Goal: Task Accomplishment & Management: Complete application form

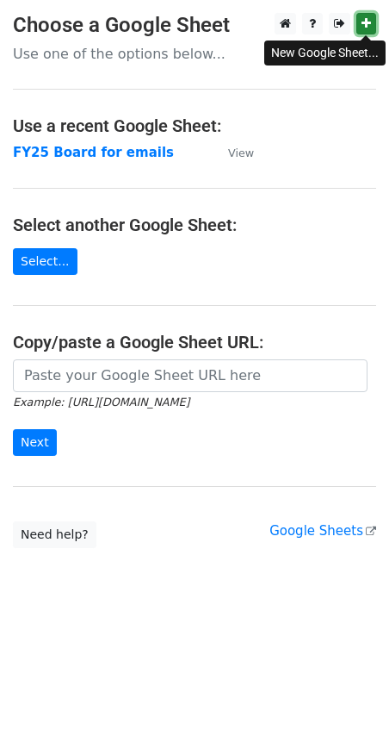
click at [365, 22] on icon at bounding box center [366, 23] width 9 height 12
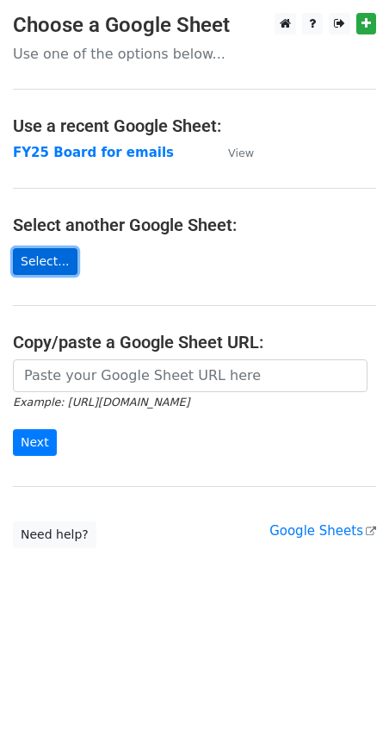
click at [42, 262] on link "Select..." at bounding box center [45, 261] width 65 height 27
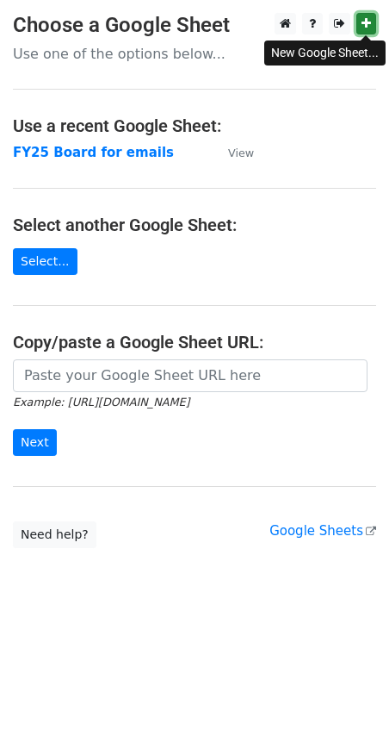
click at [369, 29] on icon at bounding box center [366, 23] width 9 height 12
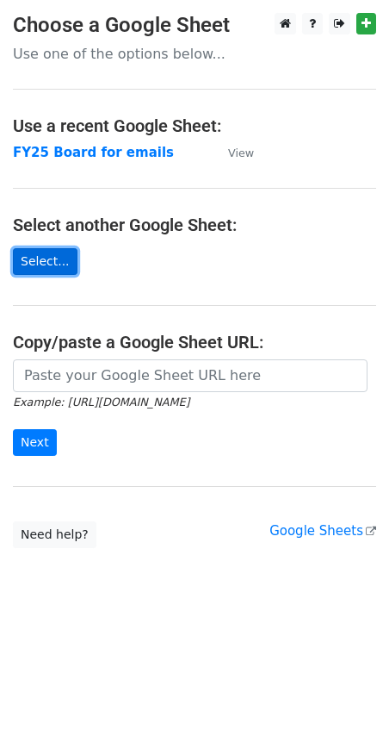
click at [39, 257] on link "Select..." at bounding box center [45, 261] width 65 height 27
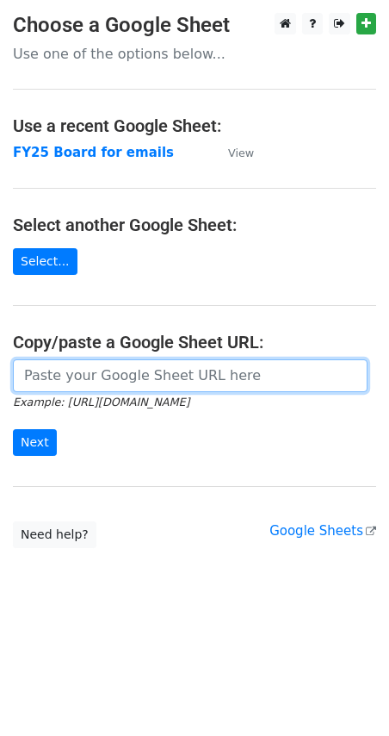
click at [122, 376] on input "url" at bounding box center [190, 375] width 355 height 33
paste input "[URL][DOMAIN_NAME]"
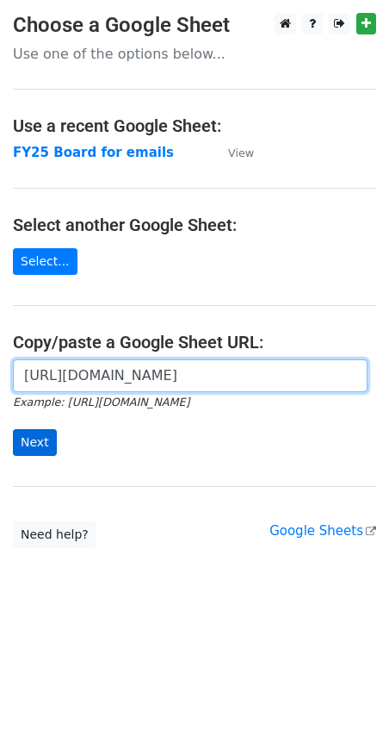
type input "https://docs.google.com/spreadsheets/d/1nw6K-HFt7W-MwfR1X4xTaIb8WsrLVAefgyDgvHQ…"
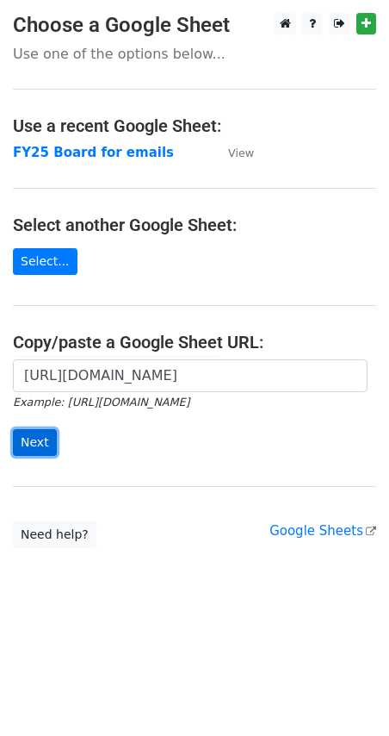
scroll to position [0, 0]
click at [44, 440] on input "Next" at bounding box center [35, 442] width 44 height 27
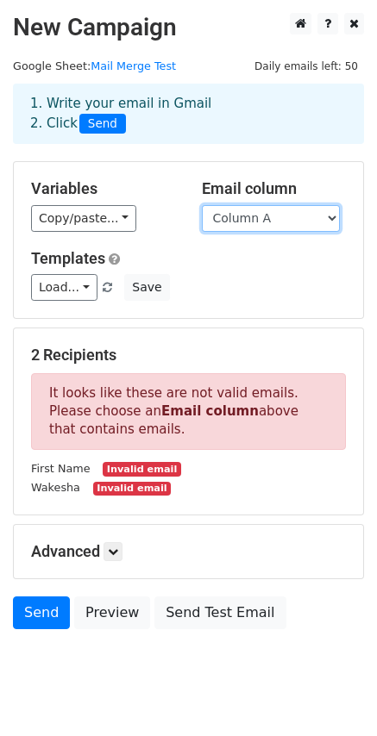
click at [328, 218] on select "Column A Column B Column C Column D Column E" at bounding box center [271, 218] width 138 height 27
click at [202, 205] on select "Column A Column B Column C Column D Column E" at bounding box center [271, 218] width 138 height 27
click at [312, 220] on select "Column A Column B Column C Column D Column E" at bounding box center [271, 218] width 138 height 27
click at [202, 205] on select "Column A Column B Column C Column D Column E" at bounding box center [271, 218] width 138 height 27
click at [316, 213] on select "Column A Column B Column C Column D Column E" at bounding box center [271, 218] width 138 height 27
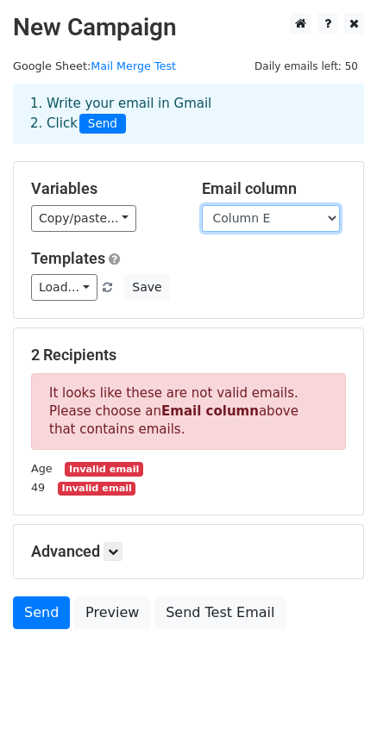
click at [202, 205] on select "Column A Column B Column C Column D Column E" at bounding box center [271, 218] width 138 height 27
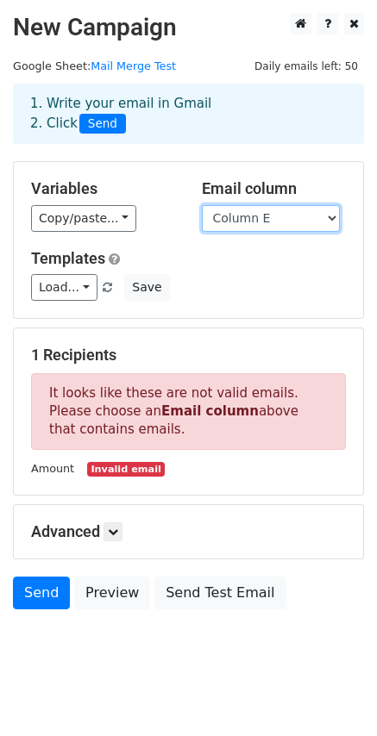
click at [320, 217] on select "Column A Column B Column C Column D Column E" at bounding box center [271, 218] width 138 height 27
click at [202, 205] on select "Column A Column B Column C Column D Column E" at bounding box center [271, 218] width 138 height 27
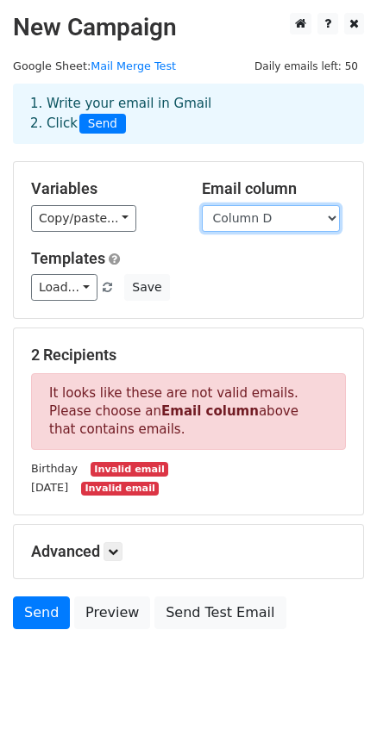
click at [330, 220] on select "Column A Column B Column C Column D Column E" at bounding box center [271, 218] width 138 height 27
select select "Column E"
click at [202, 205] on select "Column A Column B Column C Column D Column E" at bounding box center [271, 218] width 138 height 27
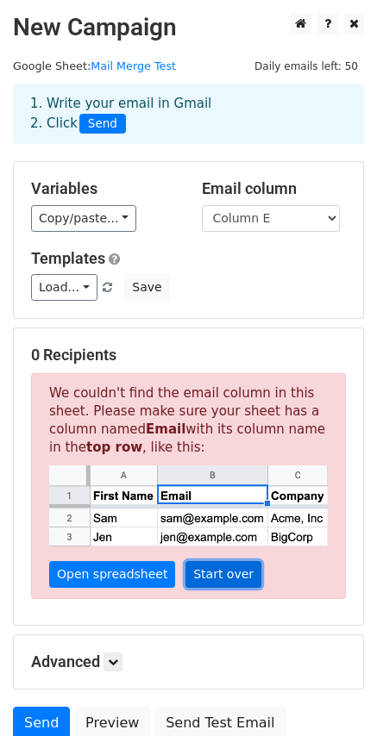
click at [196, 578] on link "Start over" at bounding box center [223, 574] width 76 height 27
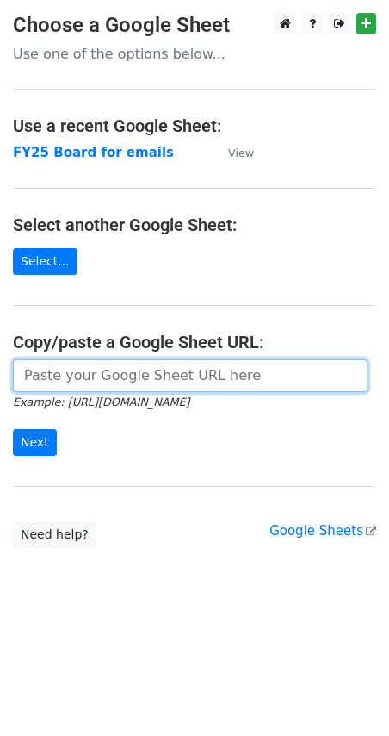
click at [110, 380] on input "url" at bounding box center [190, 375] width 355 height 33
paste input "https://docs.google.com/spreadsheets/d/1nw6K-HFt7W-MwfR1X4xTaIb8WsrLVAefgyDgvHQ…"
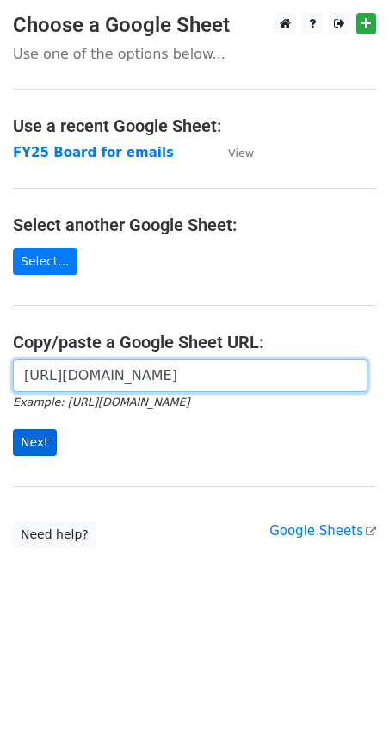
type input "https://docs.google.com/spreadsheets/d/1nw6K-HFt7W-MwfR1X4xTaIb8WsrLVAefgyDgvHQ…"
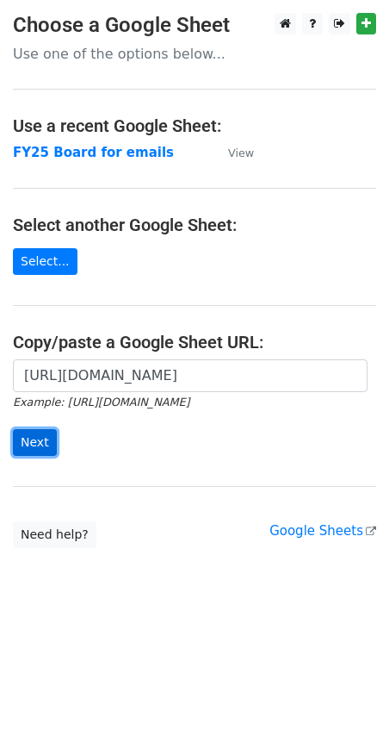
click at [41, 439] on input "Next" at bounding box center [35, 442] width 44 height 27
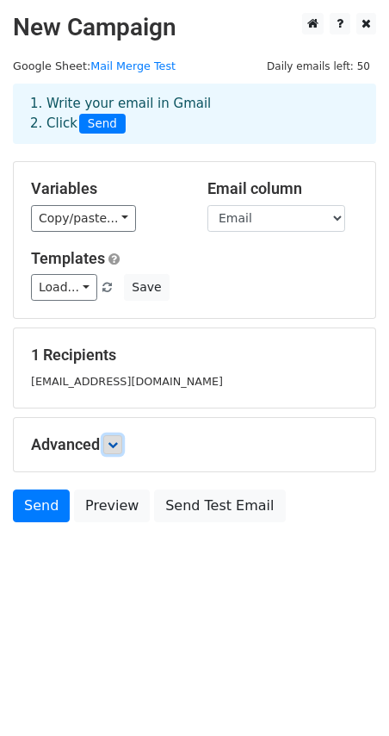
click at [114, 444] on icon at bounding box center [113, 444] width 10 height 10
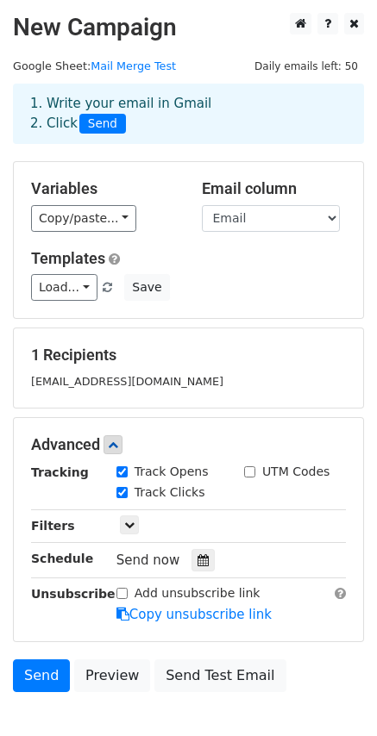
click at [234, 352] on h5 "1 Recipients" at bounding box center [188, 355] width 315 height 19
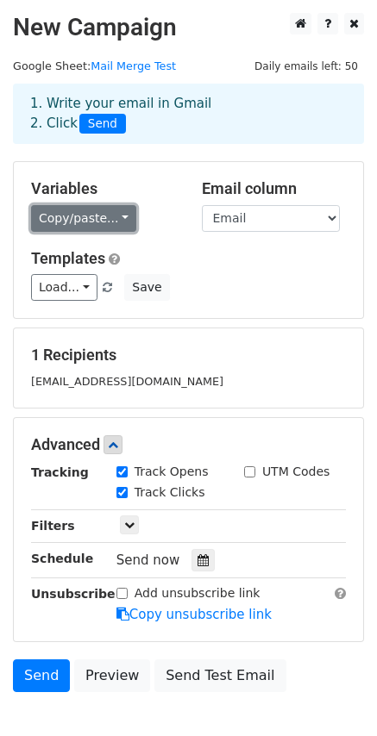
click at [114, 223] on link "Copy/paste..." at bounding box center [83, 218] width 105 height 27
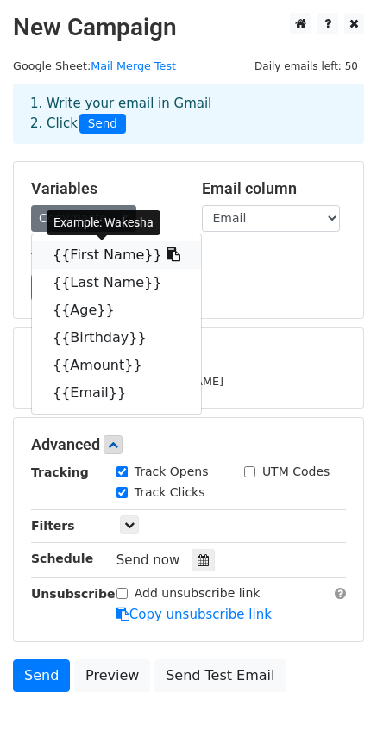
click at [116, 251] on link "{{First Name}}" at bounding box center [116, 255] width 169 height 28
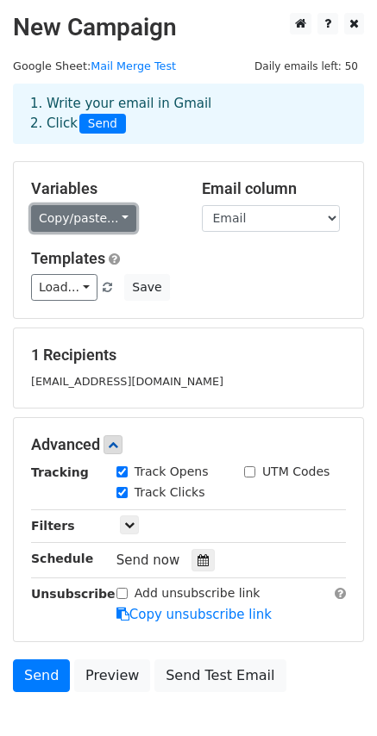
click at [113, 222] on link "Copy/paste..." at bounding box center [83, 218] width 105 height 27
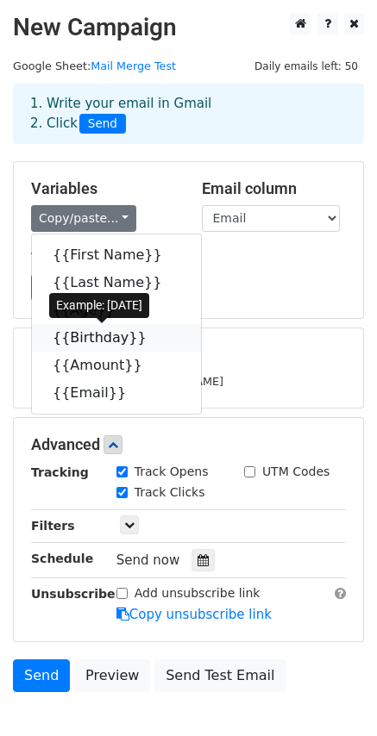
click at [99, 336] on link "{{Birthday}}" at bounding box center [116, 338] width 169 height 28
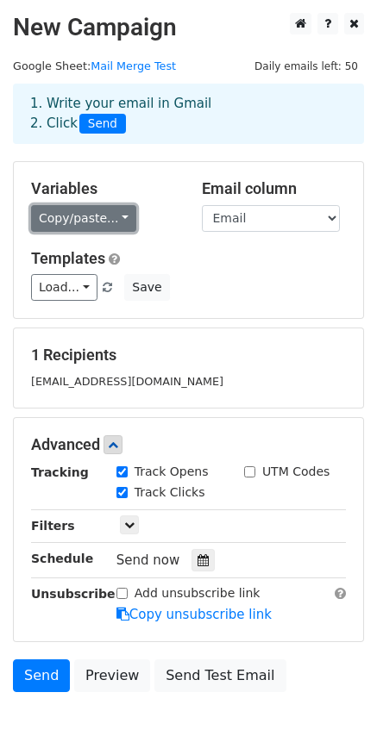
click at [114, 223] on link "Copy/paste..." at bounding box center [83, 218] width 105 height 27
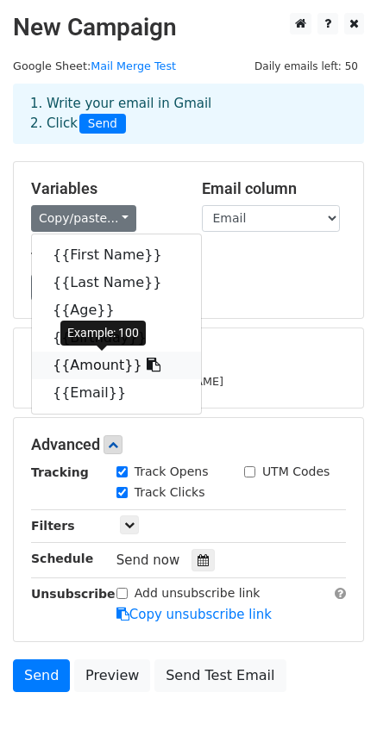
click at [102, 361] on link "{{Amount}}" at bounding box center [116, 366] width 169 height 28
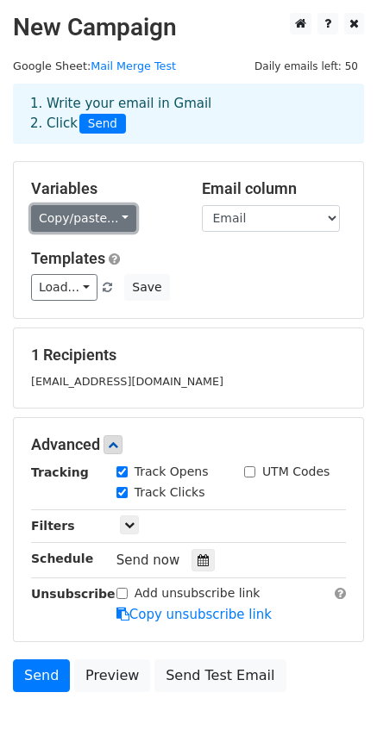
click at [107, 221] on link "Copy/paste..." at bounding box center [83, 218] width 105 height 27
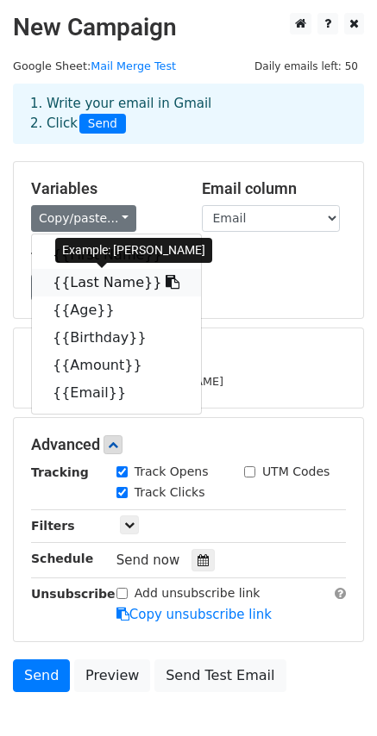
click at [109, 280] on link "{{Last Name}}" at bounding box center [116, 283] width 169 height 28
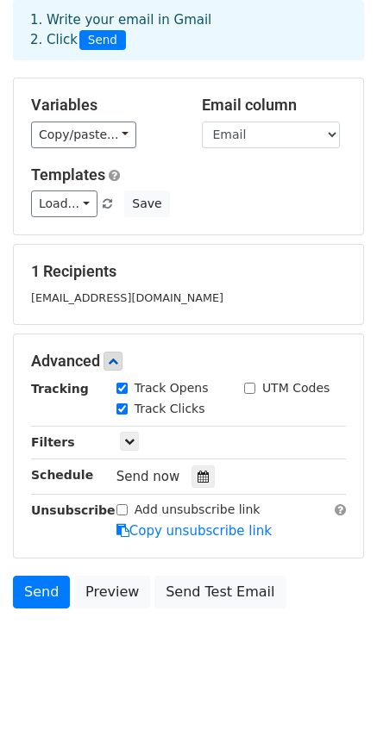
scroll to position [86, 0]
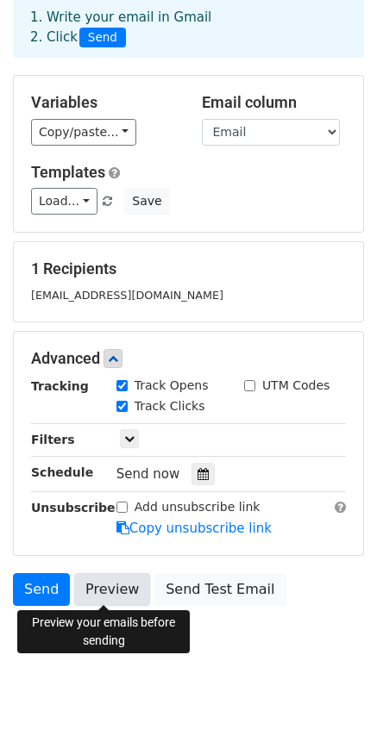
click at [98, 595] on link "Preview" at bounding box center [112, 589] width 76 height 33
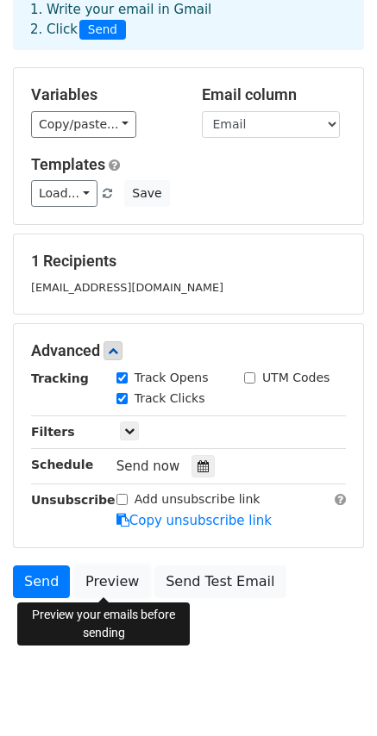
scroll to position [102, 0]
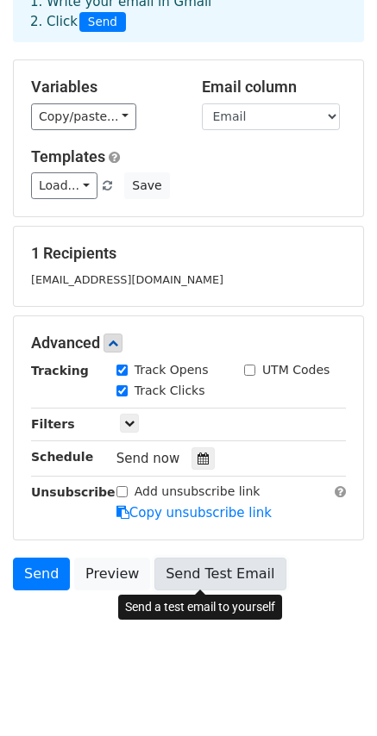
click at [174, 571] on link "Send Test Email" at bounding box center [219, 574] width 131 height 33
